Goal: Check status: Check status

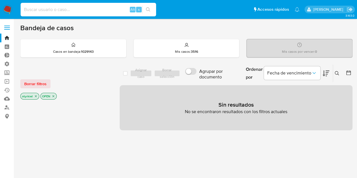
click at [82, 8] on input at bounding box center [89, 9] width 136 height 7
paste input "l1UcATvqIx2knqLRgSyphVz6"
type input "l1UcATvqIx2knqLRgSyphVz6"
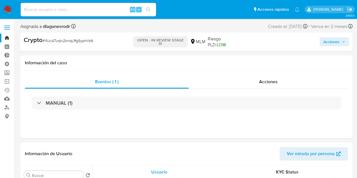
select select "10"
click at [268, 86] on div "Acciones" at bounding box center [268, 82] width 159 height 14
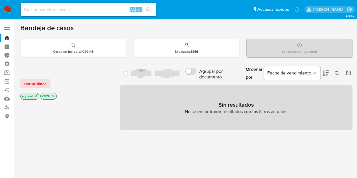
click at [81, 8] on input at bounding box center [89, 9] width 136 height 7
paste input "rBRukEvW7MQn7nUj7aMa9lrA5"
type input "rBRukEvW7MQn7nUj7aMa9lrA5"
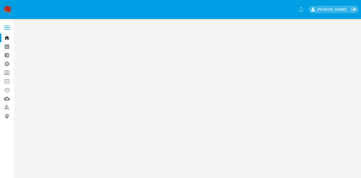
click at [9, 10] on img at bounding box center [8, 10] width 10 height 10
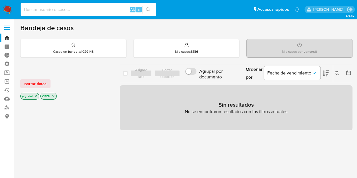
click at [64, 9] on input at bounding box center [89, 9] width 136 height 7
paste input "rBRukEvW7MQn7nUj7aMa9lrA5"
type input "rBRukEvW7MQn7nUj7aMa9lrA5"
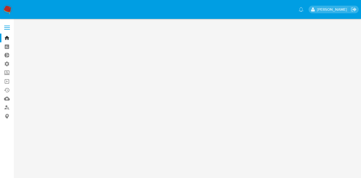
click at [10, 8] on img at bounding box center [8, 10] width 10 height 10
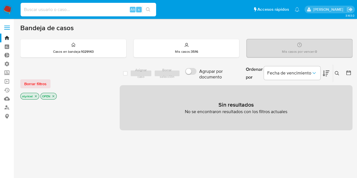
click at [50, 10] on input at bounding box center [89, 9] width 136 height 7
paste input "rBRukEvW7MQn7nUj7aMa9lrA5"
type input "rBRukEvW7MQn7nUj7aMa9lrA5"
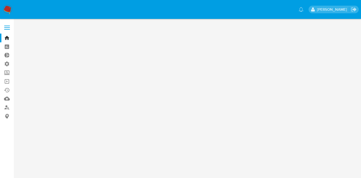
click at [6, 7] on img at bounding box center [8, 10] width 10 height 10
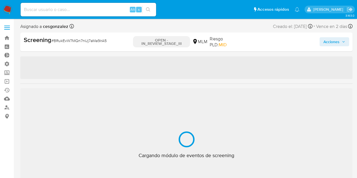
select select "10"
